Goal: Navigation & Orientation: Go to known website

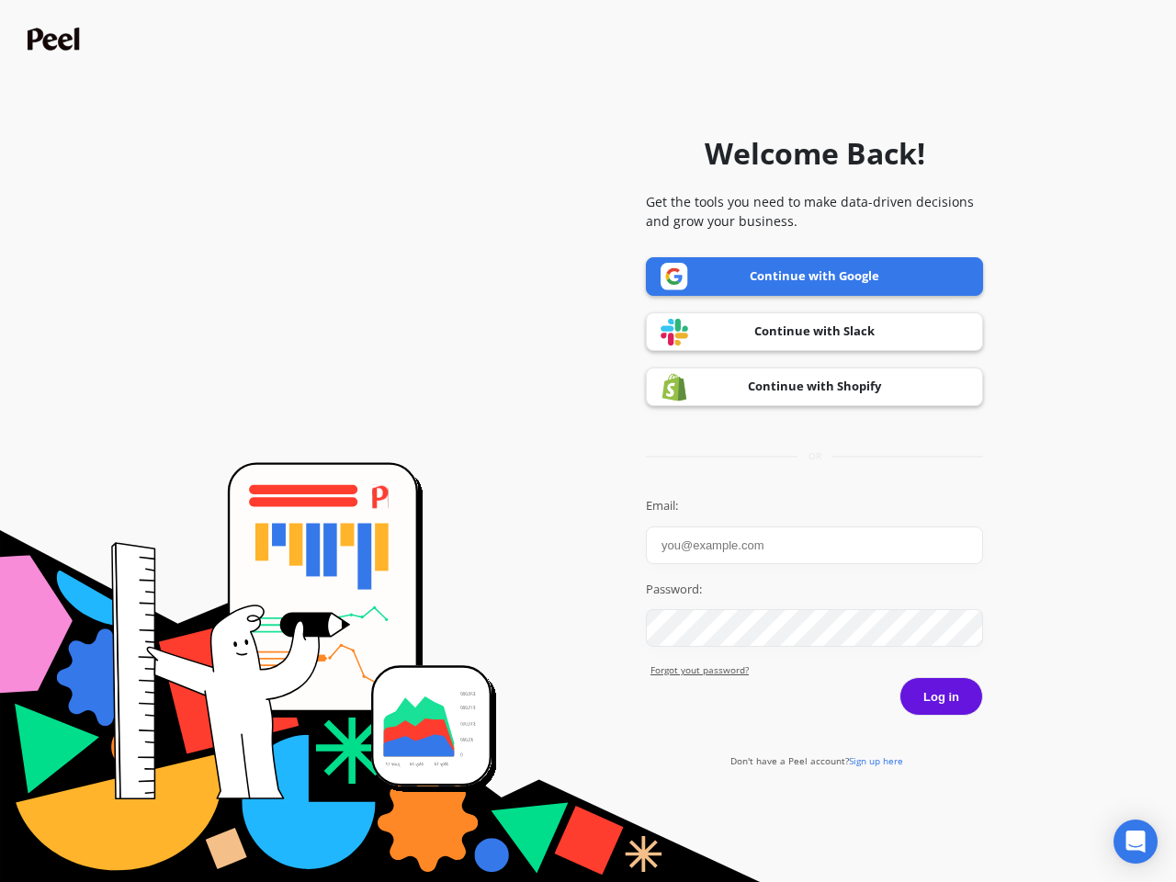
click at [1136, 842] on icon "Open Intercom Messenger" at bounding box center [1135, 842] width 19 height 22
